Goal: Book appointment/travel/reservation

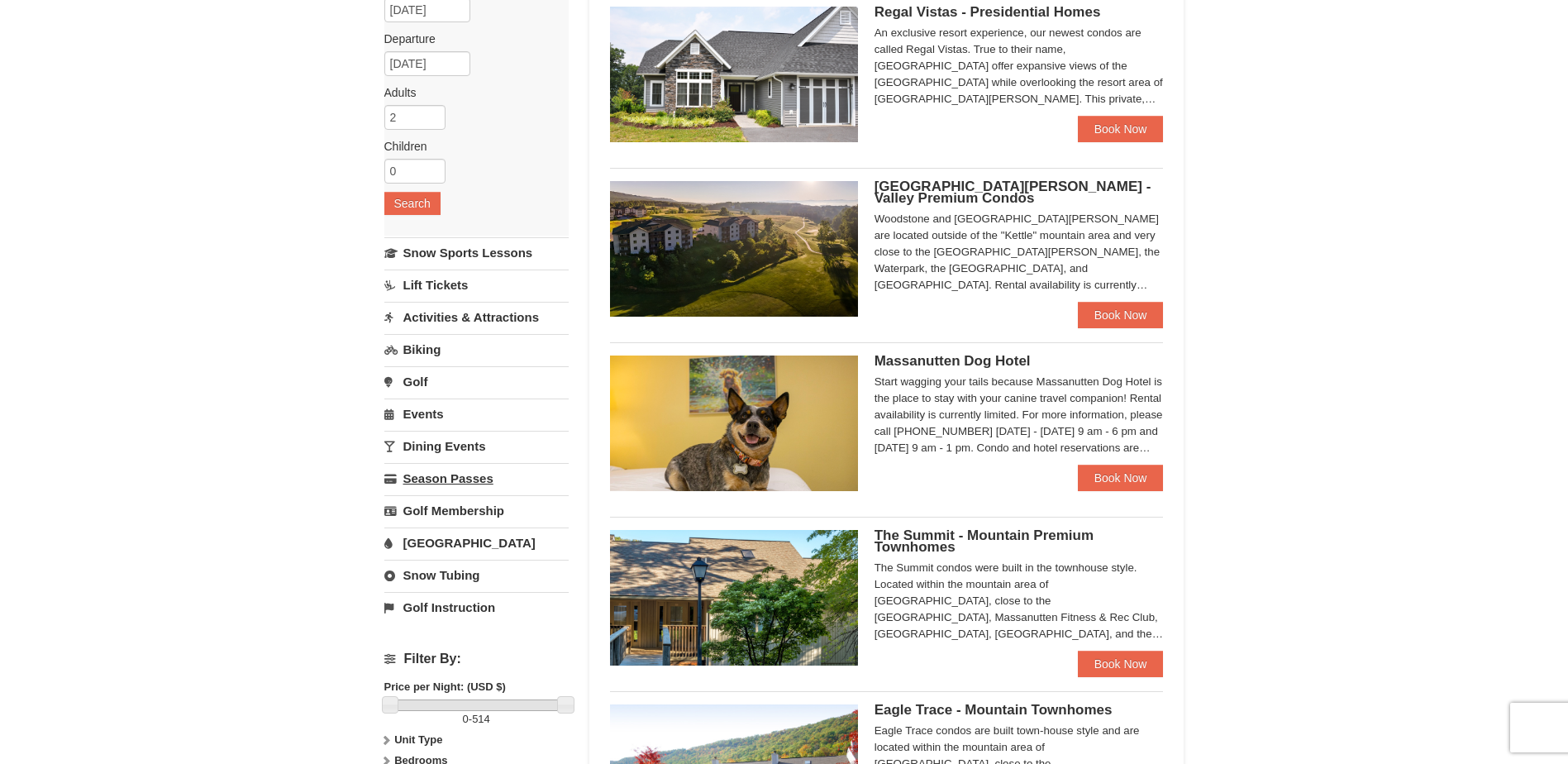
scroll to position [166, 0]
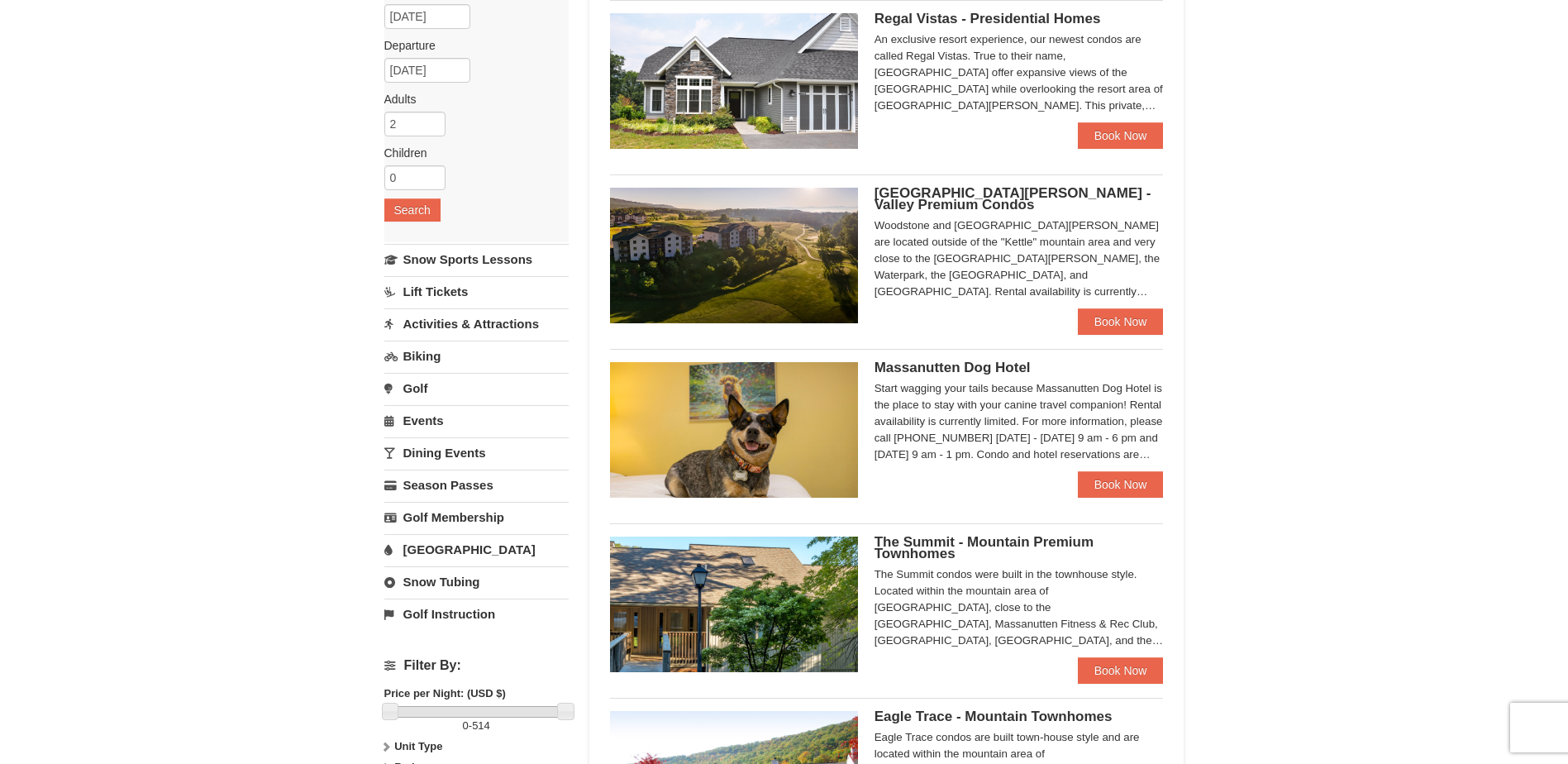
click at [699, 250] on img at bounding box center [734, 255] width 248 height 136
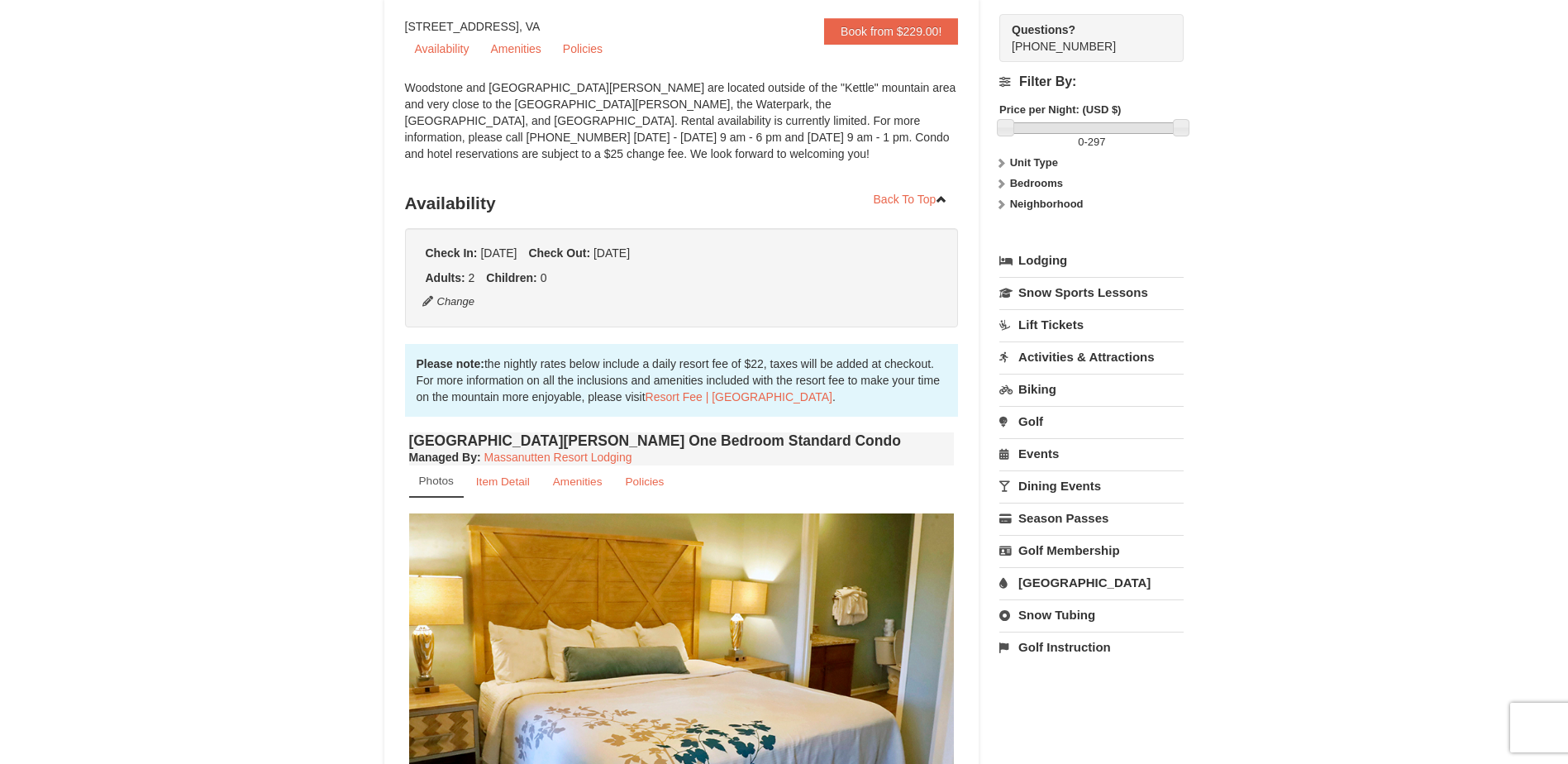
scroll to position [166, 0]
